Goal: Information Seeking & Learning: Find specific page/section

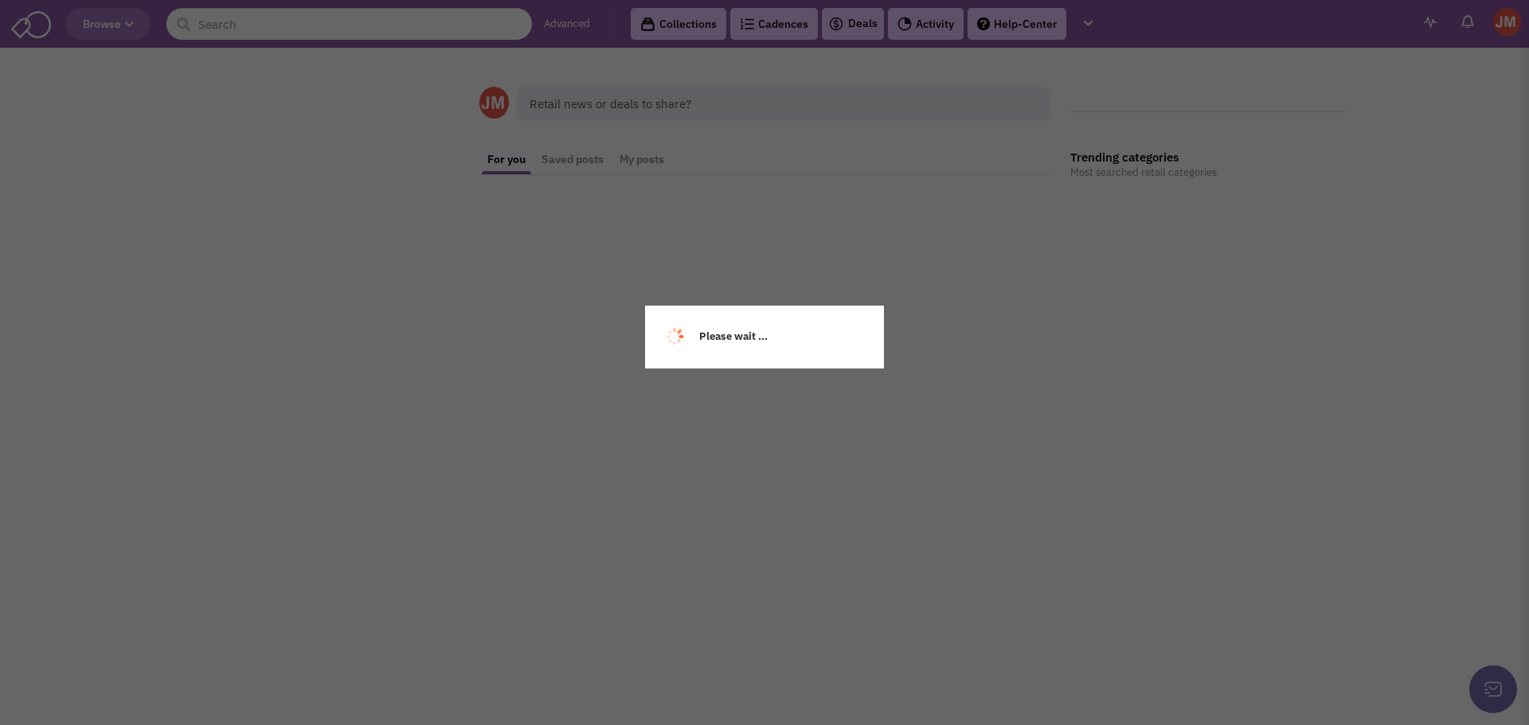
click at [312, 25] on div "Please wait ..." at bounding box center [764, 362] width 1529 height 725
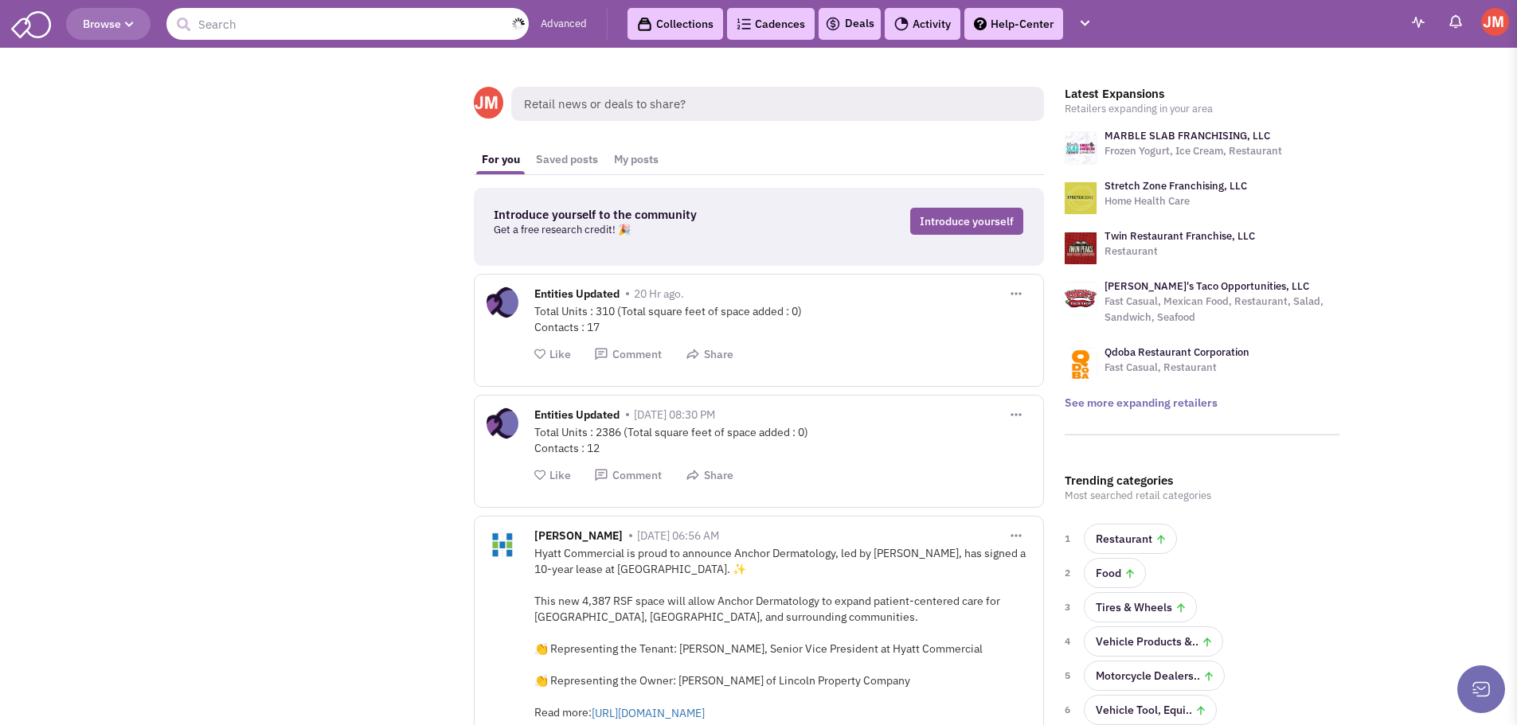
click at [293, 27] on input "text" at bounding box center [347, 24] width 362 height 32
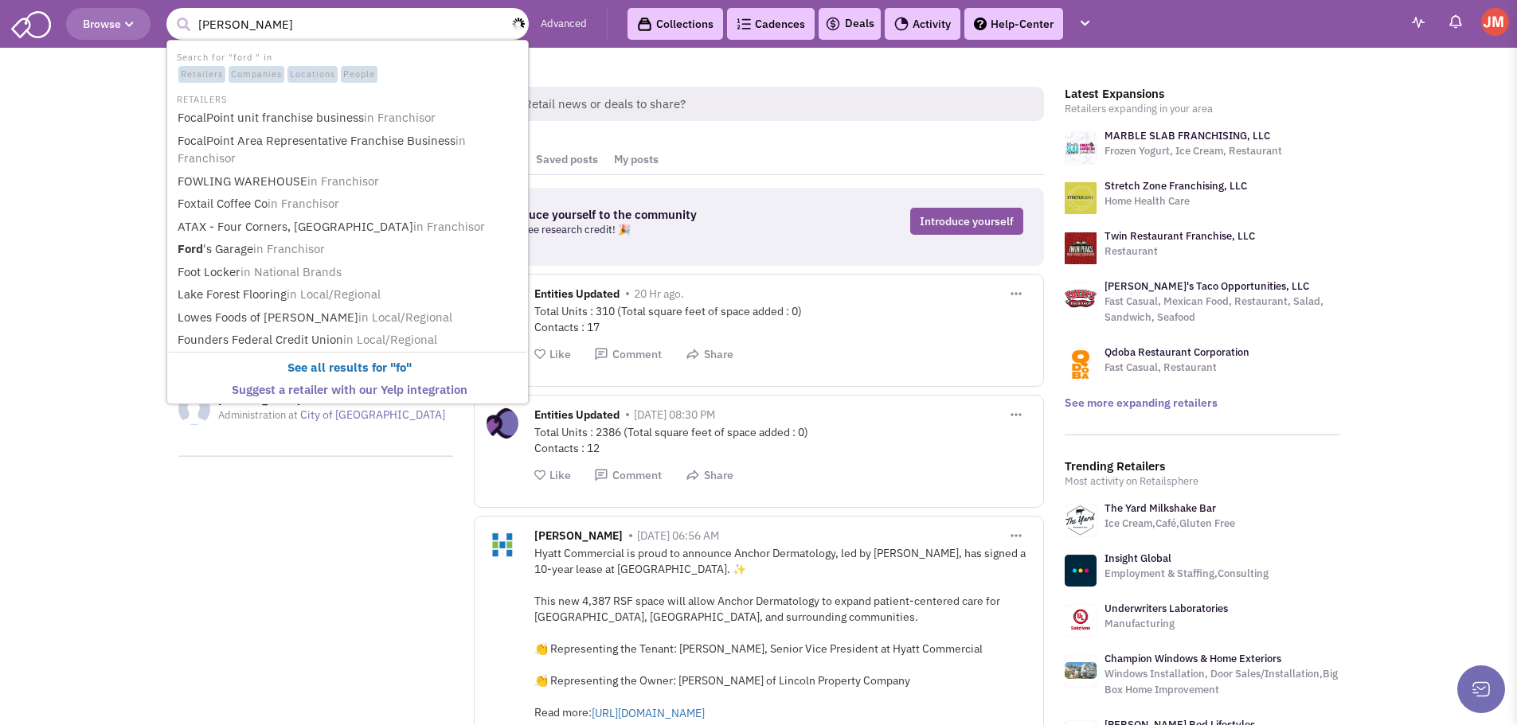
type input "ford fry"
click at [171, 13] on button "submit" at bounding box center [183, 25] width 24 height 24
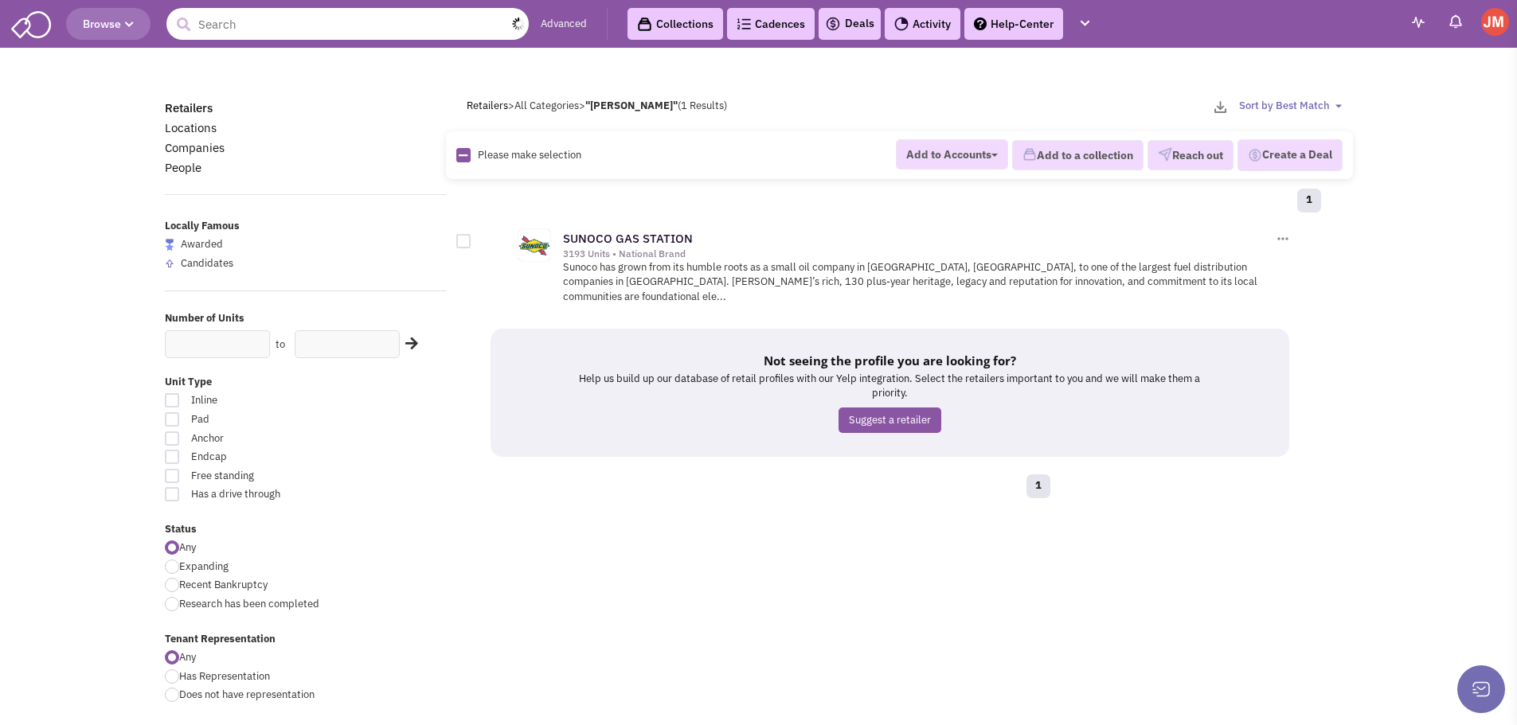
click at [264, 25] on input "text" at bounding box center [347, 24] width 362 height 32
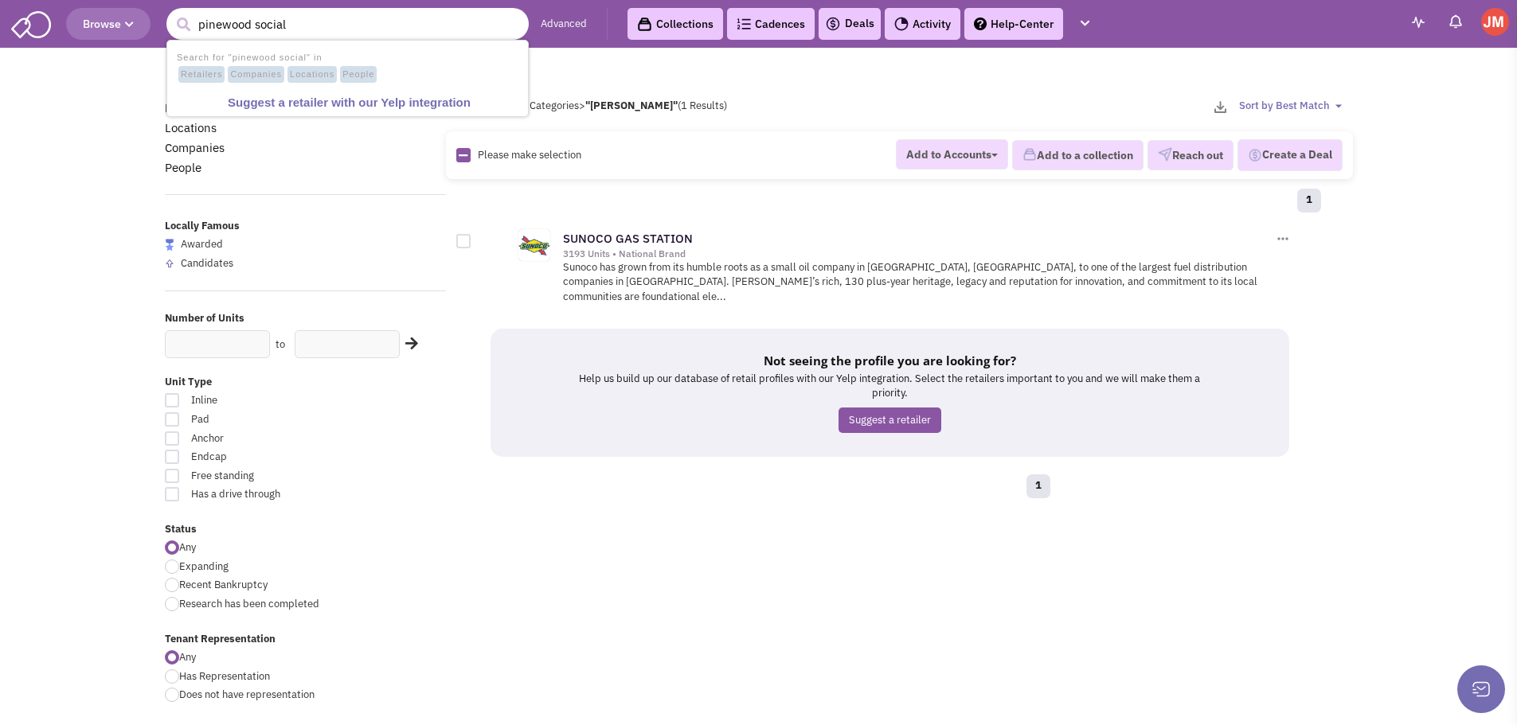
type input "pinewood social"
click at [171, 13] on button "submit" at bounding box center [183, 25] width 24 height 24
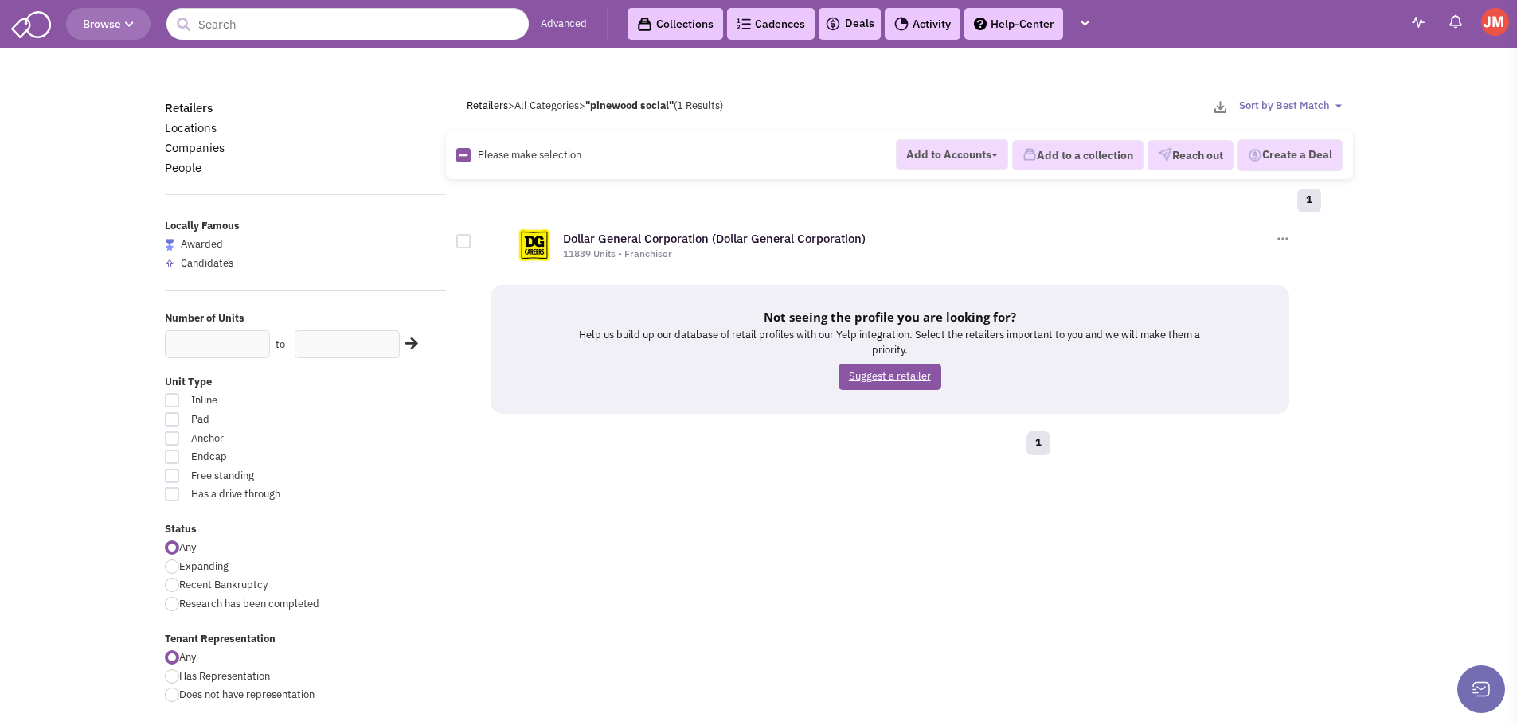
click at [885, 364] on link "Suggest a retailer" at bounding box center [889, 377] width 103 height 26
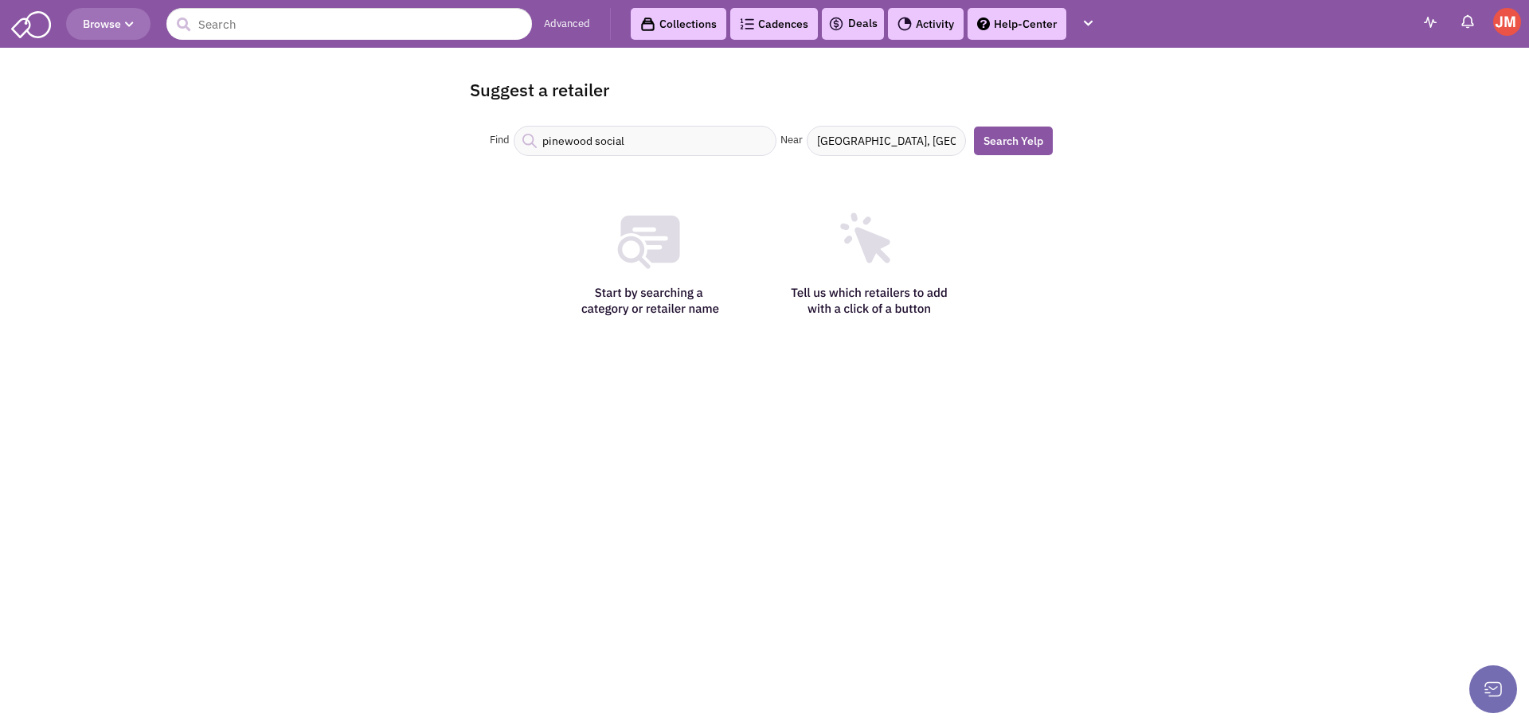
drag, startPoint x: 889, startPoint y: 146, endPoint x: 708, endPoint y: 127, distance: 182.4
click at [708, 127] on div "Find pinewood social Near Charleston, SC" at bounding box center [726, 141] width 480 height 30
type input "Nashville, TN"
click at [1012, 143] on link "Search Yelp" at bounding box center [1013, 141] width 79 height 29
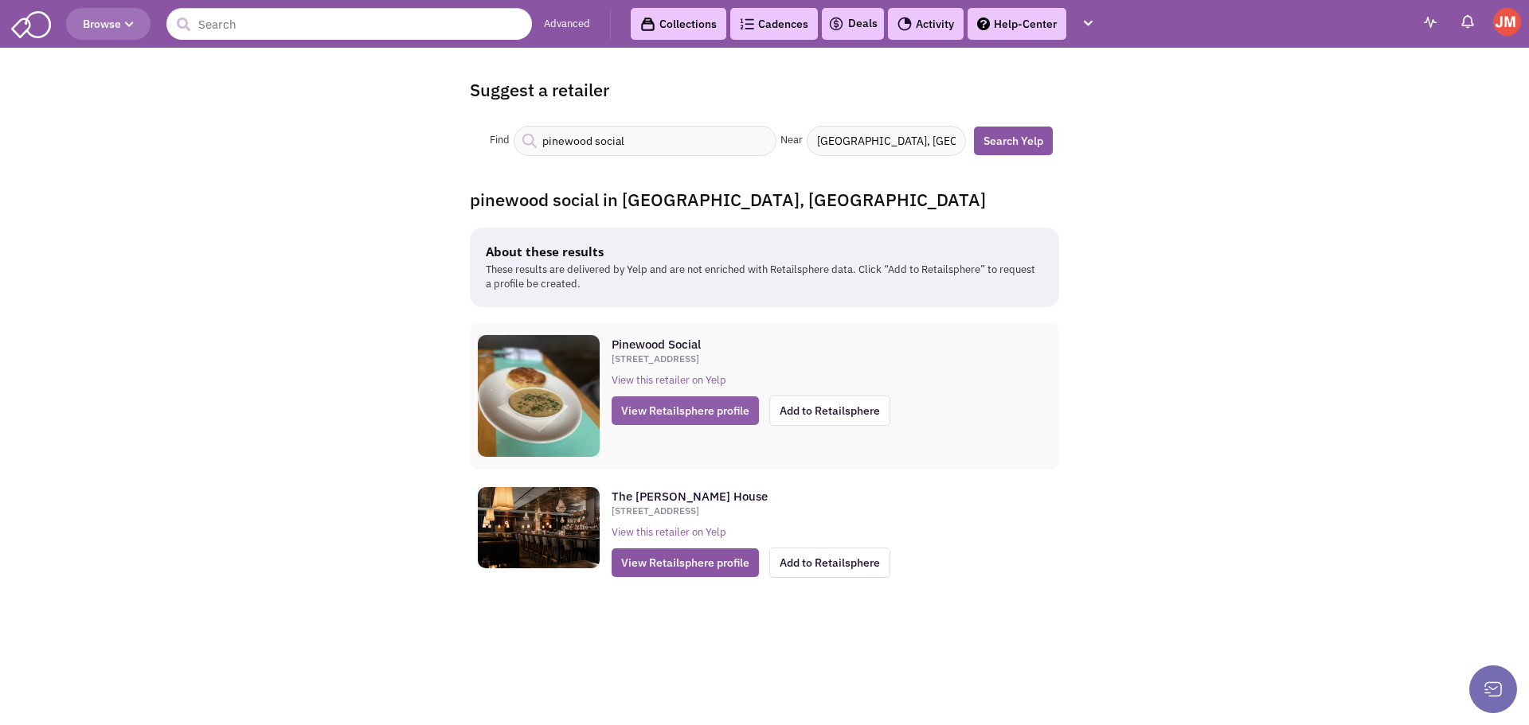
drag, startPoint x: 678, startPoint y: 414, endPoint x: 644, endPoint y: 425, distance: 35.2
click at [644, 425] on span "View Retailsphere profile" at bounding box center [684, 410] width 147 height 29
click at [695, 562] on span "View Retailsphere profile" at bounding box center [684, 563] width 147 height 29
